Goal: Task Accomplishment & Management: Use online tool/utility

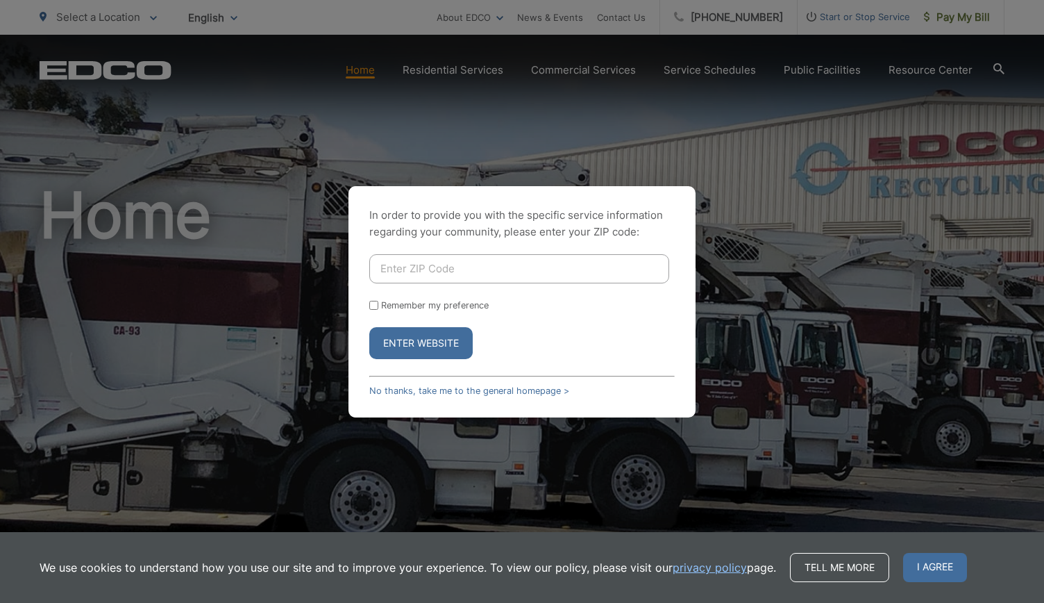
click at [949, 20] on div "In order to provide you with the specific service information regarding your co…" at bounding box center [522, 301] width 1044 height 603
click at [456, 390] on link "No thanks, take me to the general homepage >" at bounding box center [469, 390] width 200 height 10
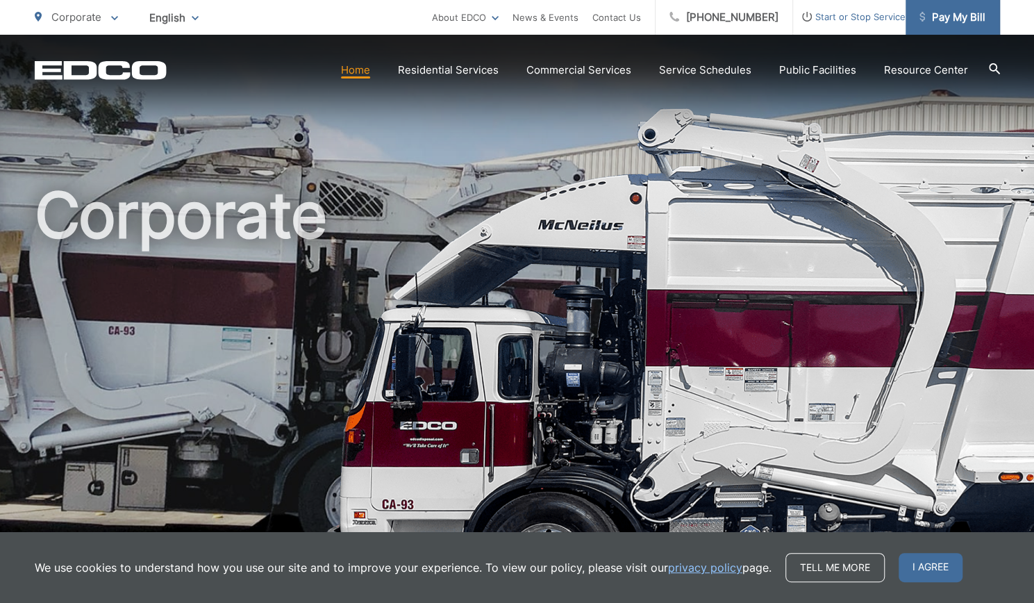
click at [959, 23] on span "Pay My Bill" at bounding box center [952, 17] width 66 height 17
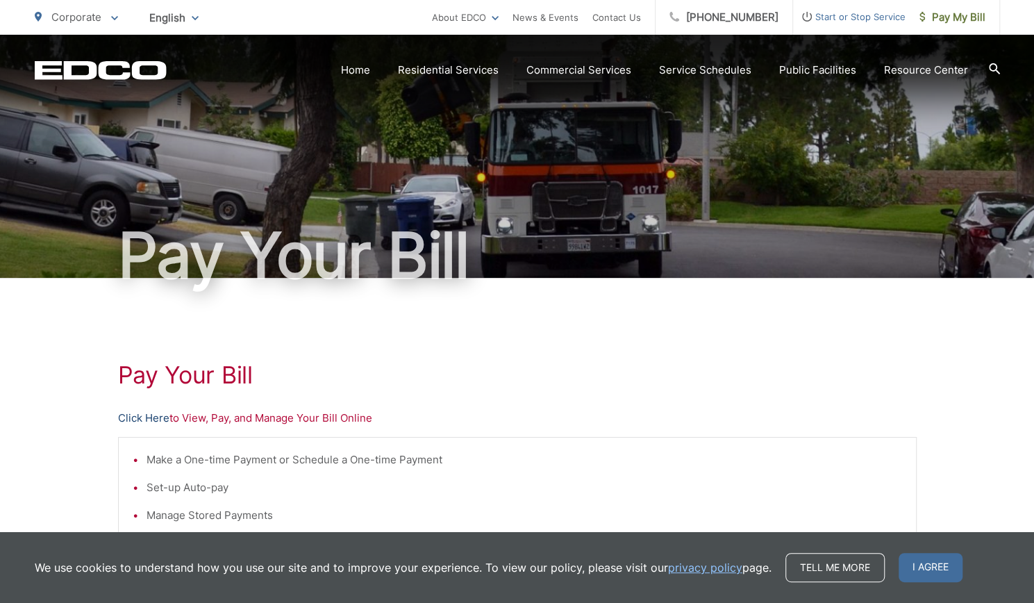
click at [152, 420] on link "Click Here" at bounding box center [143, 418] width 51 height 17
